Goal: Task Accomplishment & Management: Manage account settings

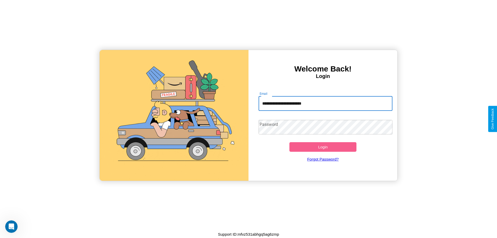
type input "**********"
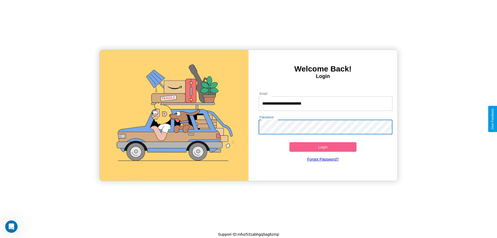
click at [323, 147] on button "Login" at bounding box center [322, 147] width 67 height 10
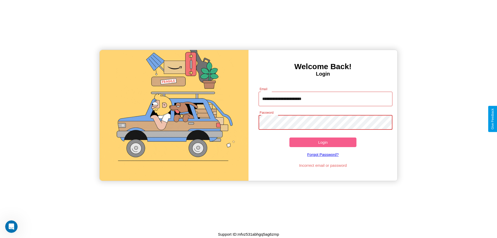
click at [323, 142] on button "Login" at bounding box center [322, 142] width 67 height 10
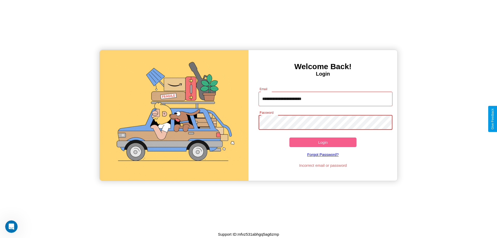
click at [323, 142] on button "Login" at bounding box center [322, 142] width 67 height 10
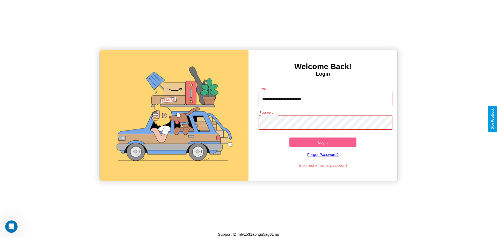
click at [323, 142] on button "Login" at bounding box center [322, 142] width 67 height 10
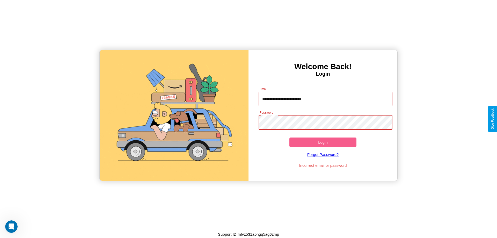
click at [323, 142] on button "Login" at bounding box center [322, 142] width 67 height 10
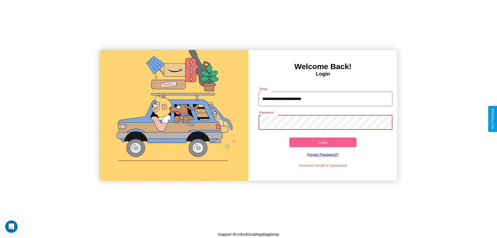
click at [323, 142] on button "Login" at bounding box center [322, 142] width 67 height 10
